Goal: Participate in discussion: Engage in conversation with other users on a specific topic

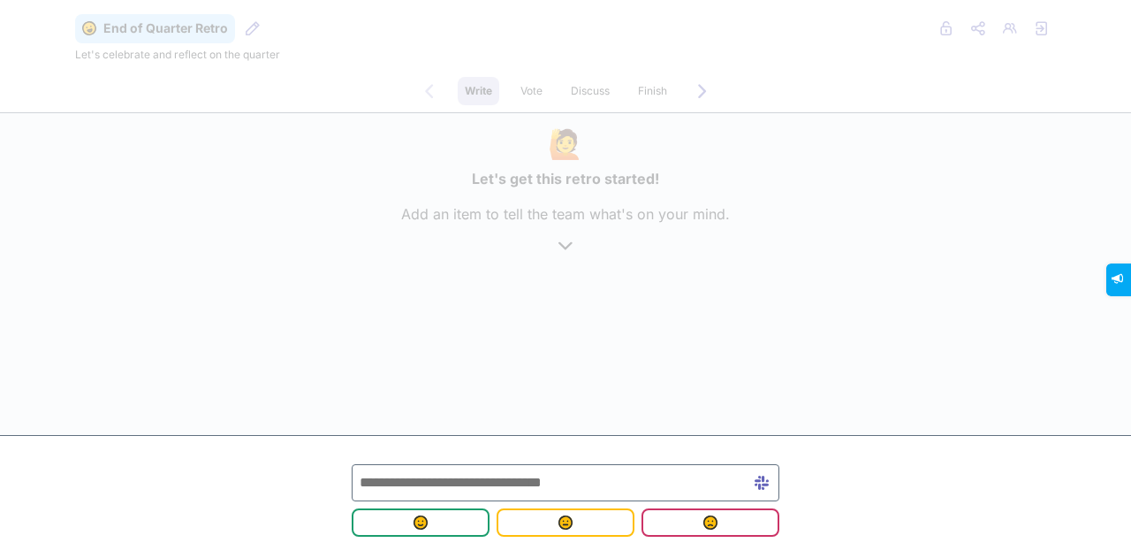
click at [495, 490] on input "text" at bounding box center [566, 482] width 428 height 37
type input "**********"
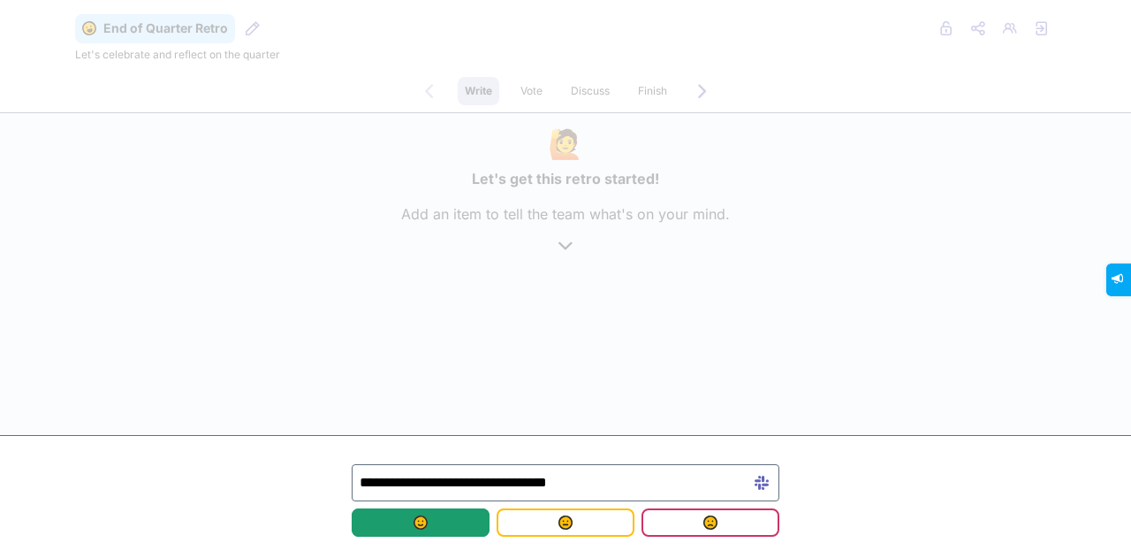
click at [450, 517] on span "submit" at bounding box center [421, 522] width 110 height 14
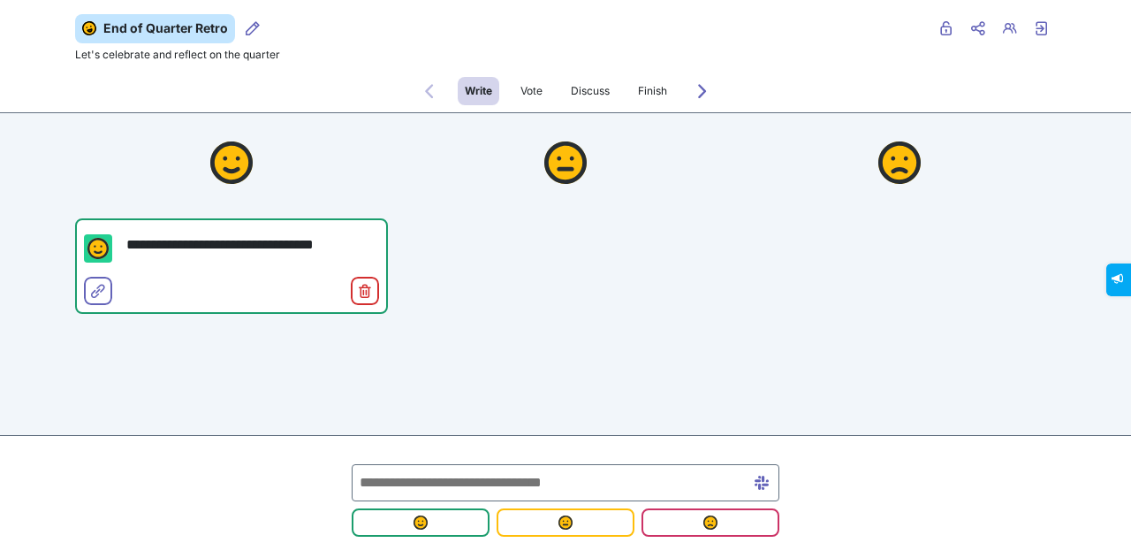
click at [554, 487] on input "text" at bounding box center [566, 482] width 428 height 37
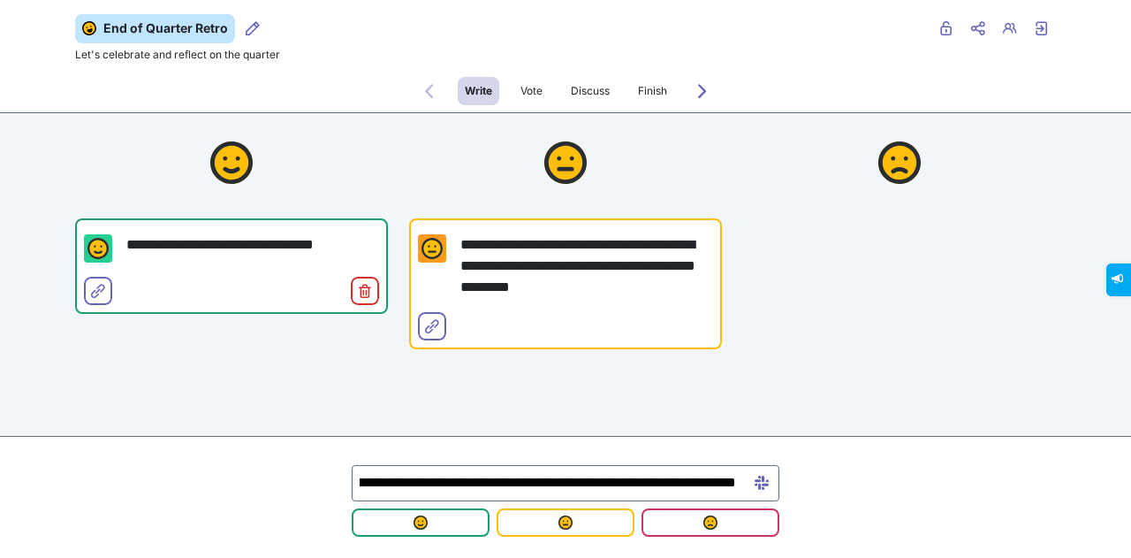
scroll to position [0, 260]
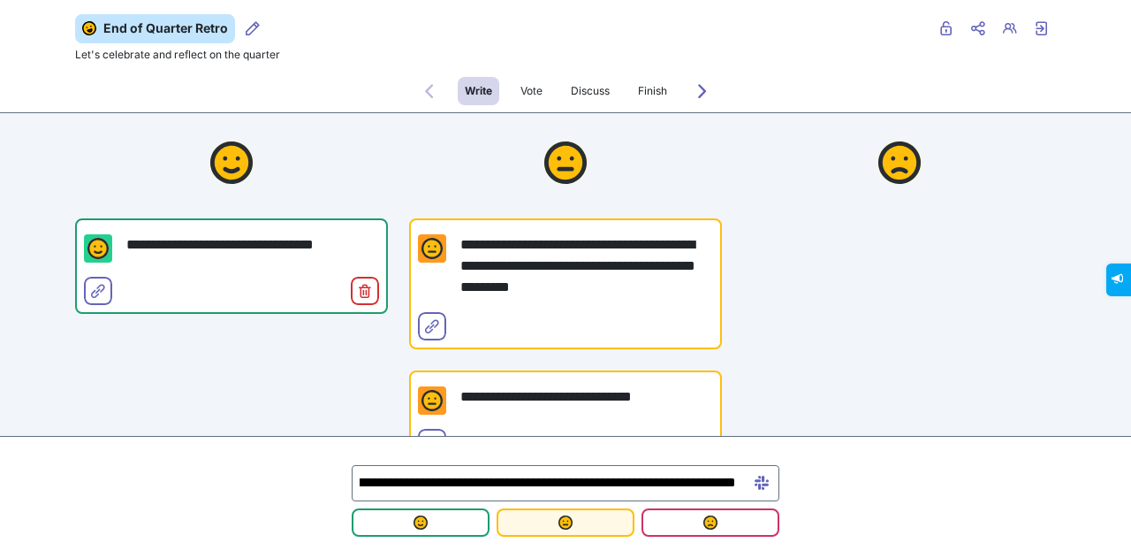
type input "**********"
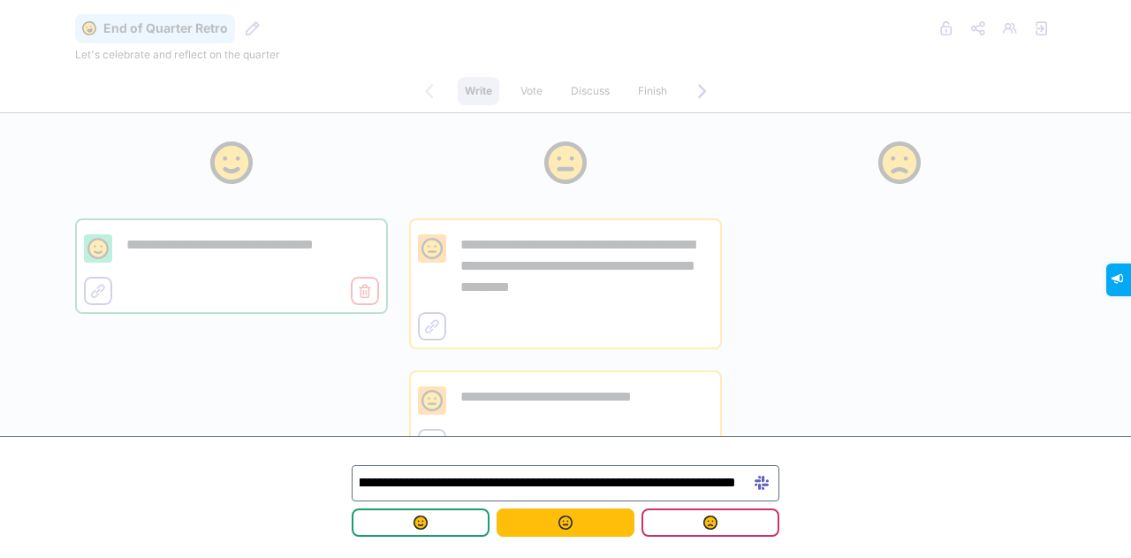
click at [578, 526] on span "submit" at bounding box center [566, 522] width 110 height 14
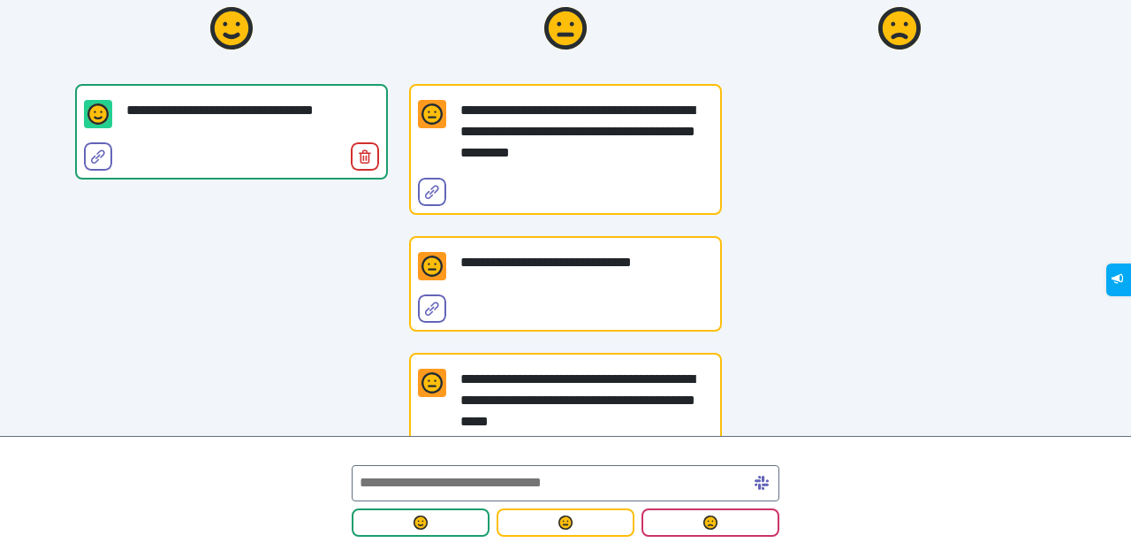
scroll to position [0, 0]
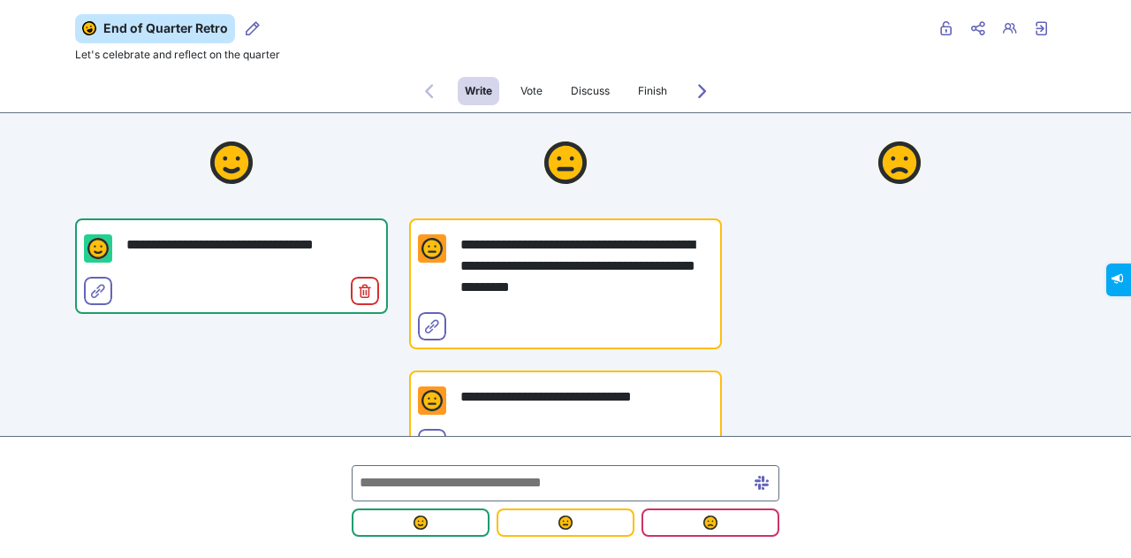
click at [566, 473] on input "text" at bounding box center [566, 483] width 428 height 36
click at [546, 476] on input "text" at bounding box center [566, 483] width 428 height 36
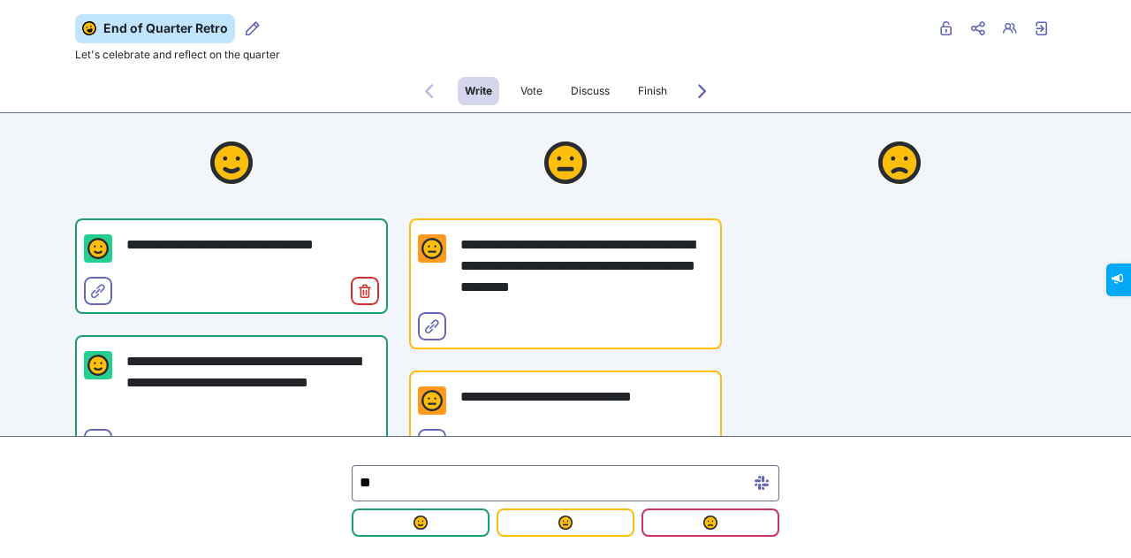
type input "*"
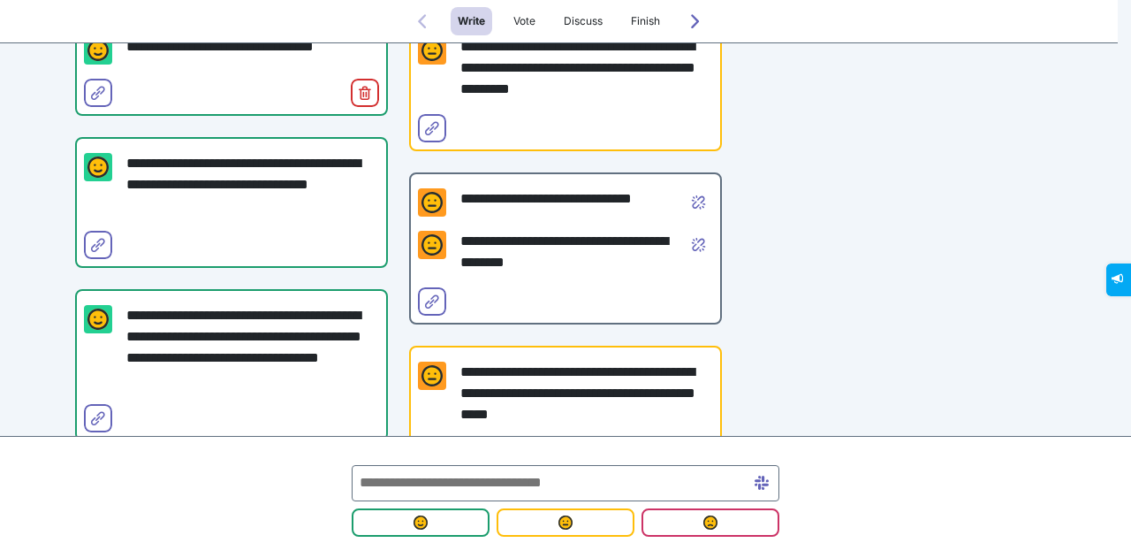
scroll to position [203, 0]
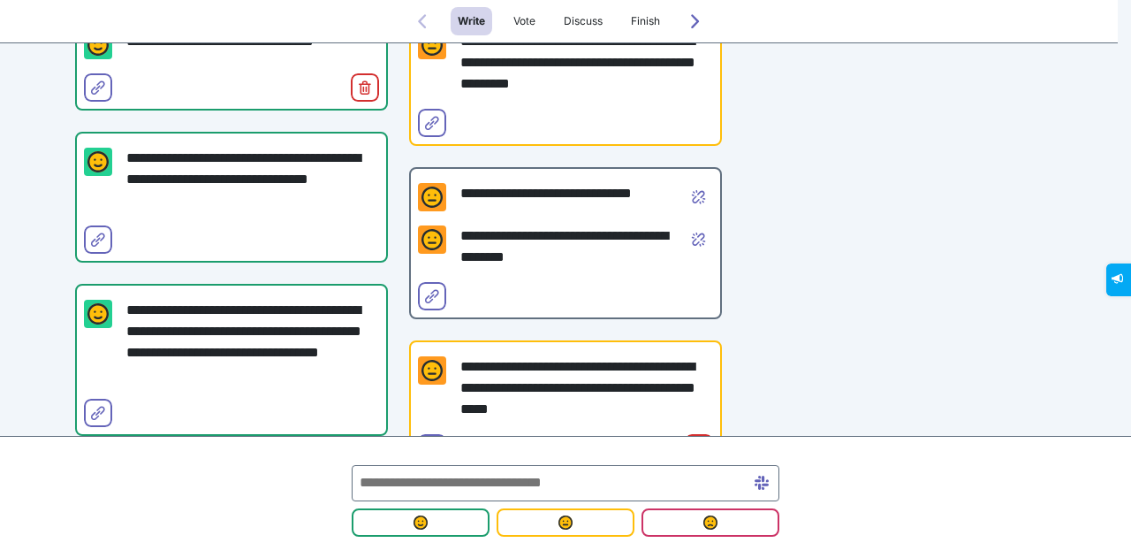
click at [437, 470] on input "text" at bounding box center [566, 483] width 428 height 36
type input "**********"
click at [666, 523] on span "submit" at bounding box center [711, 522] width 110 height 14
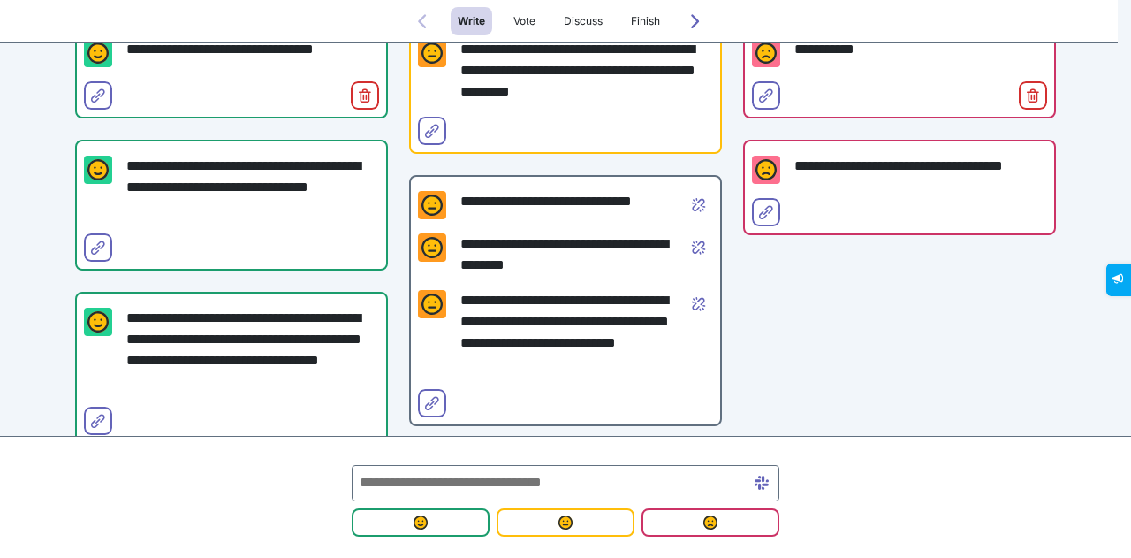
scroll to position [195, 0]
type input "*"
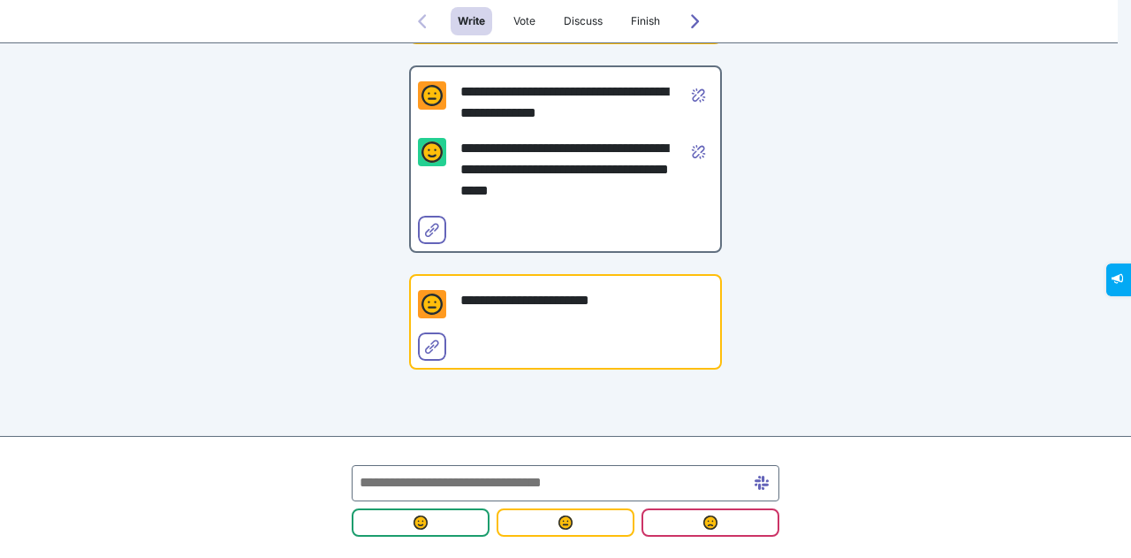
scroll to position [845, 0]
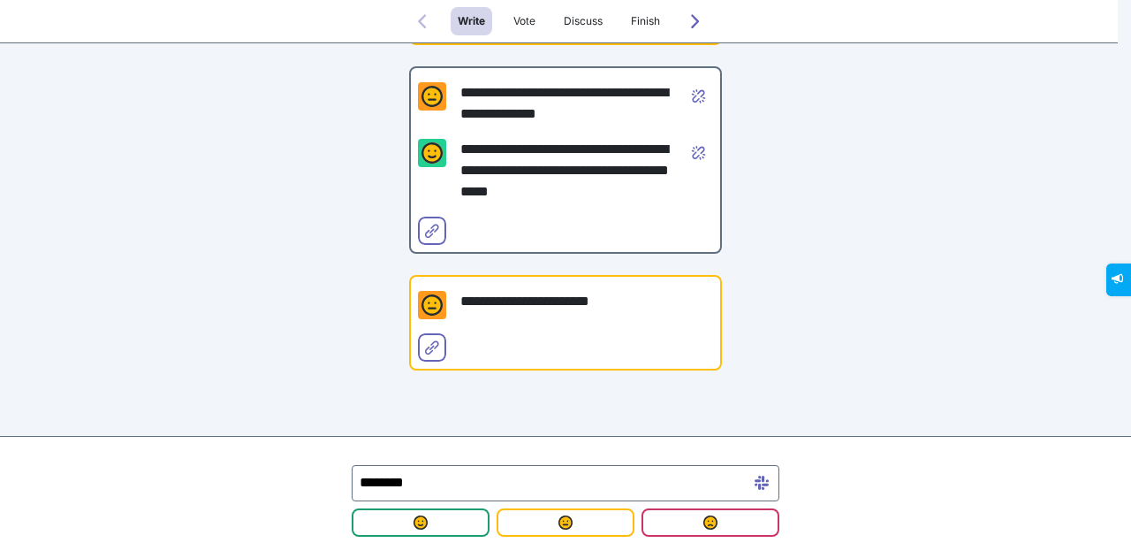
type input "********"
click at [425, 484] on input "********" at bounding box center [566, 483] width 428 height 36
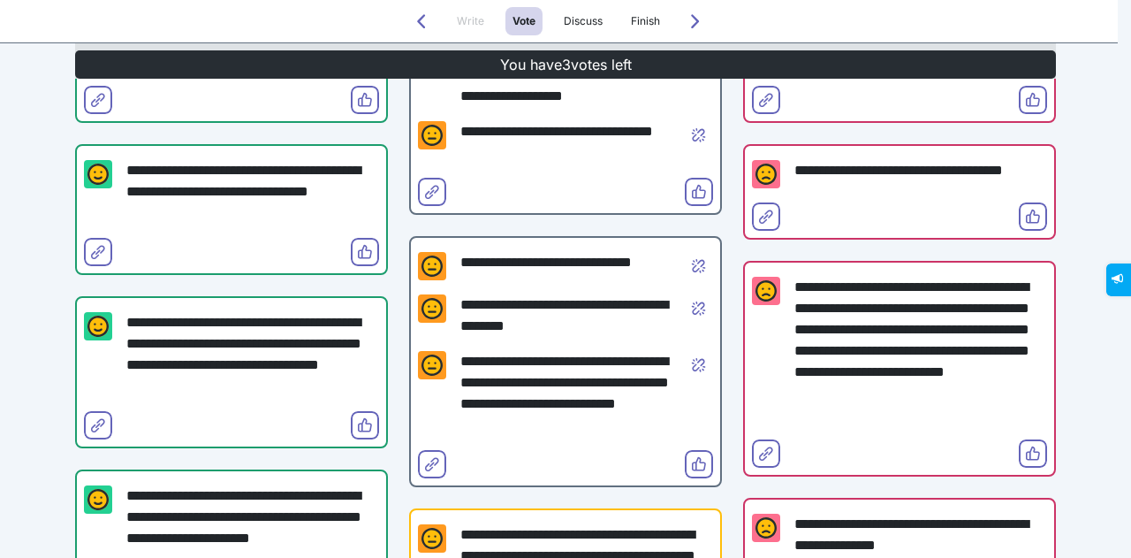
scroll to position [257, 0]
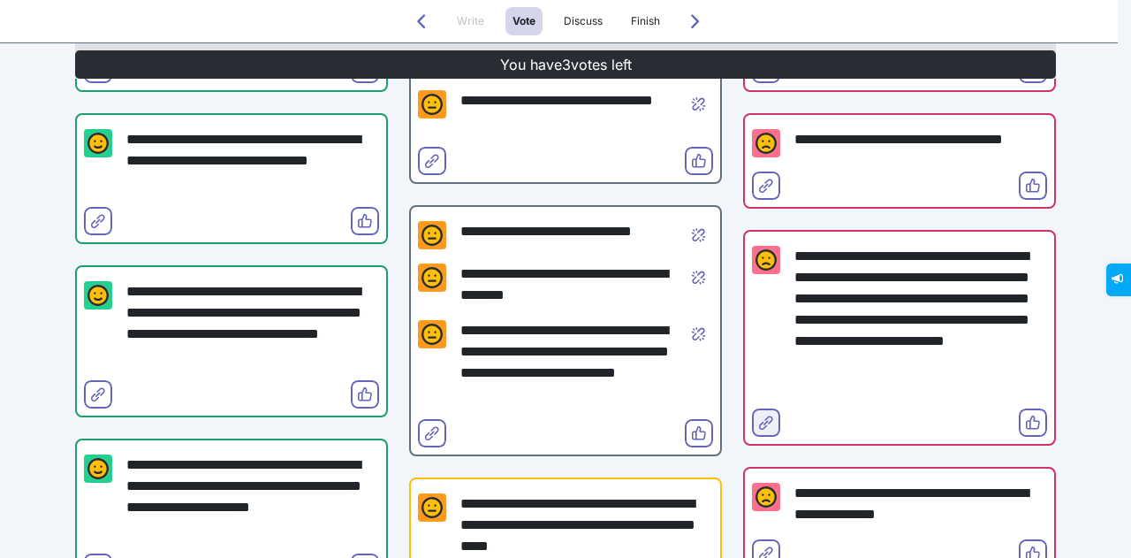
click at [765, 422] on icon "Select for merge" at bounding box center [766, 422] width 14 height 14
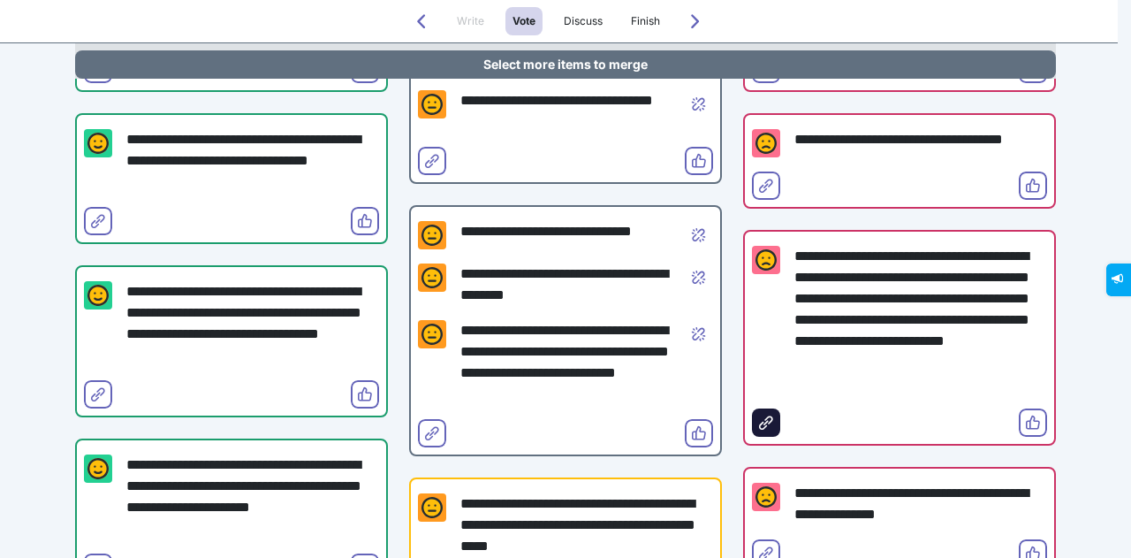
click at [765, 422] on icon "Select for merge" at bounding box center [766, 422] width 14 height 14
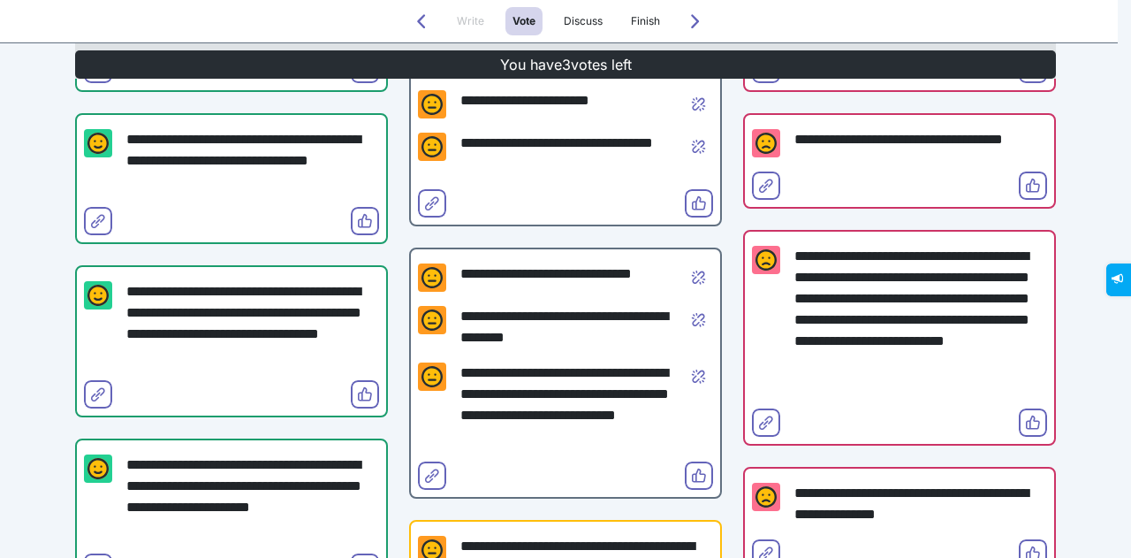
scroll to position [308, 0]
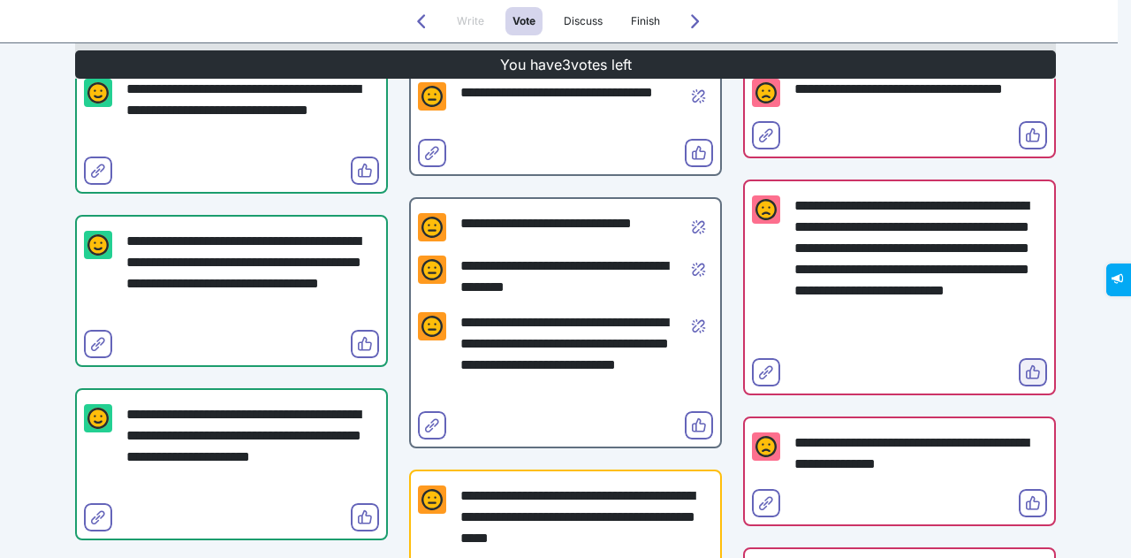
click at [1026, 383] on span "Vote" at bounding box center [1033, 386] width 14 height 14
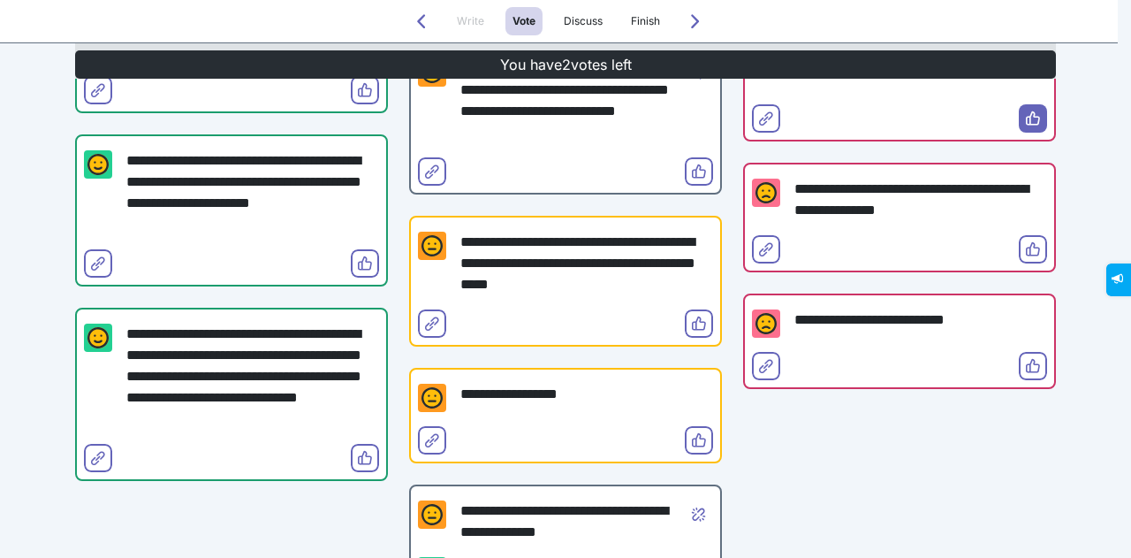
scroll to position [562, 0]
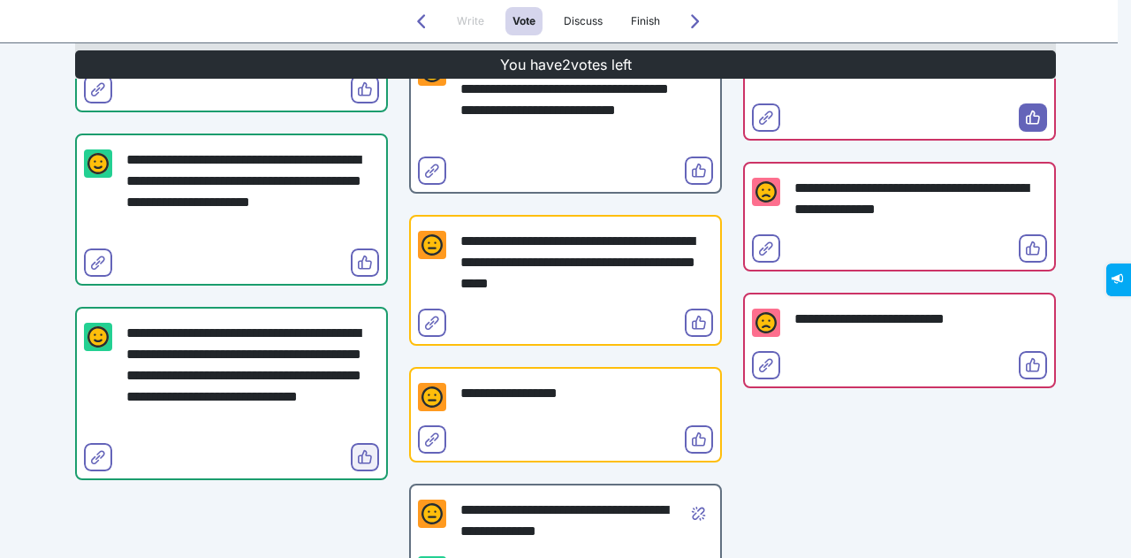
click at [351, 452] on button "Vote" at bounding box center [365, 457] width 28 height 28
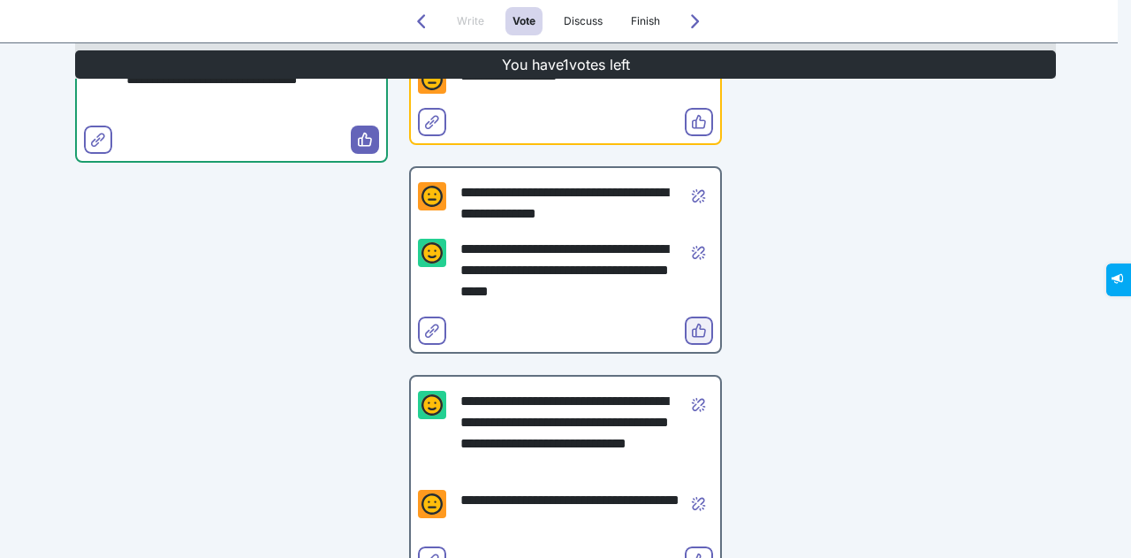
scroll to position [878, 0]
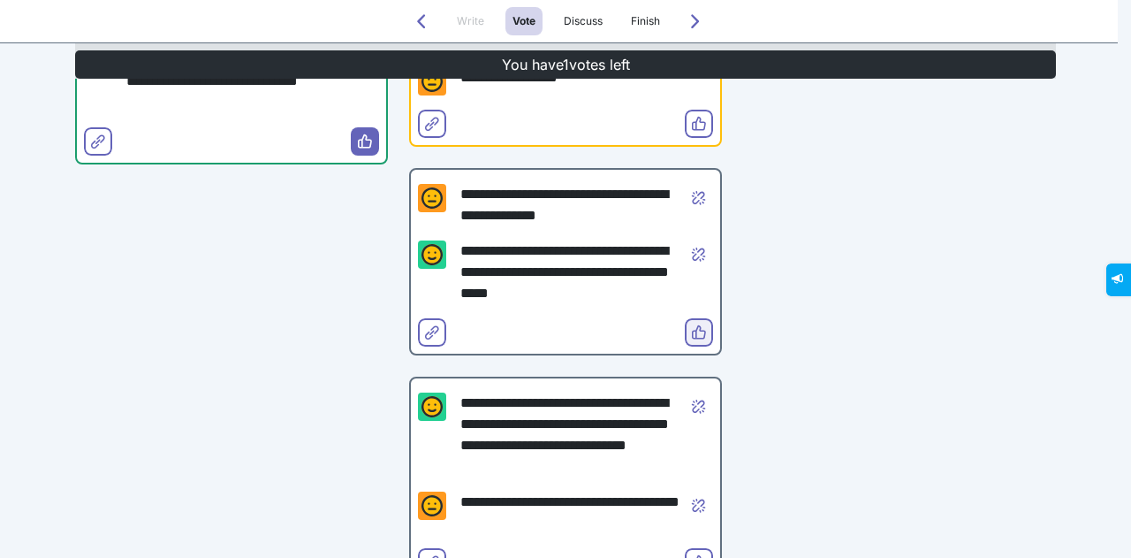
click at [692, 332] on icon "Vote" at bounding box center [699, 332] width 14 height 14
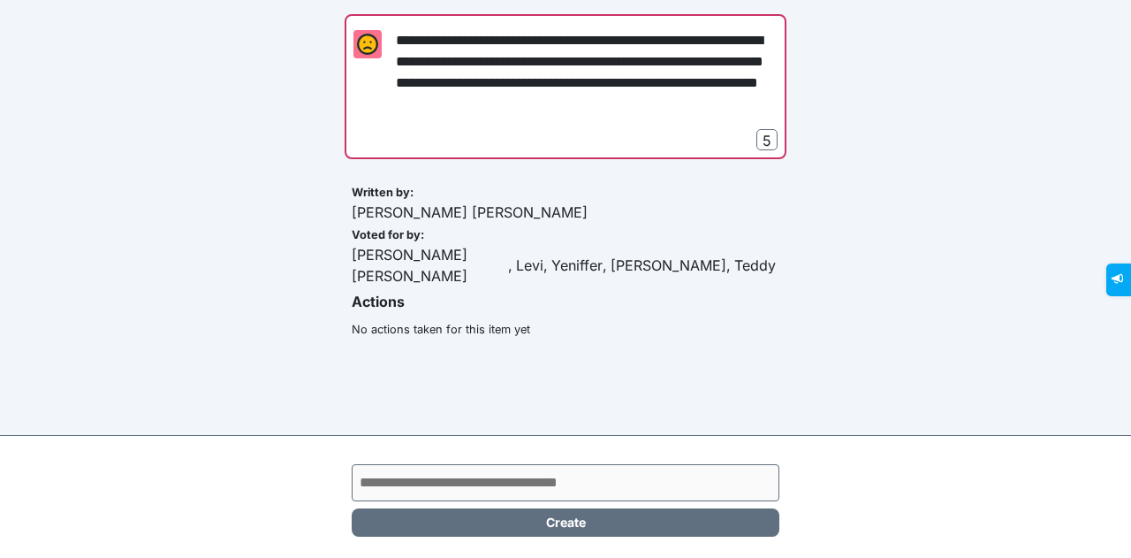
scroll to position [0, 0]
